Goal: Task Accomplishment & Management: Manage account settings

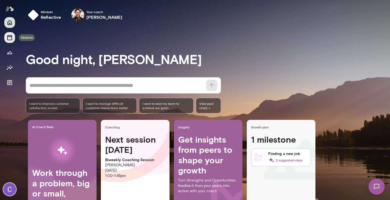
click at [10, 38] on icon "Sessions" at bounding box center [9, 37] width 6 height 6
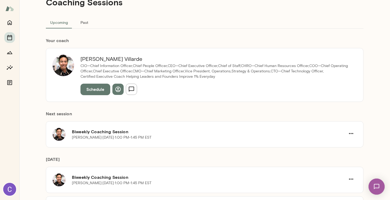
scroll to position [23, 0]
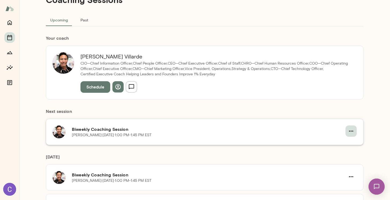
click at [349, 131] on icon "button" at bounding box center [351, 130] width 4 height 1
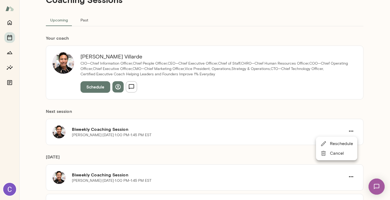
click at [343, 145] on span "Reschedule" at bounding box center [341, 143] width 23 height 6
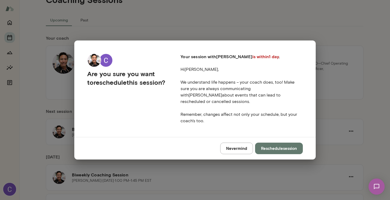
click at [276, 145] on button "Reschedule session" at bounding box center [279, 148] width 48 height 11
